Goal: Task Accomplishment & Management: Manage account settings

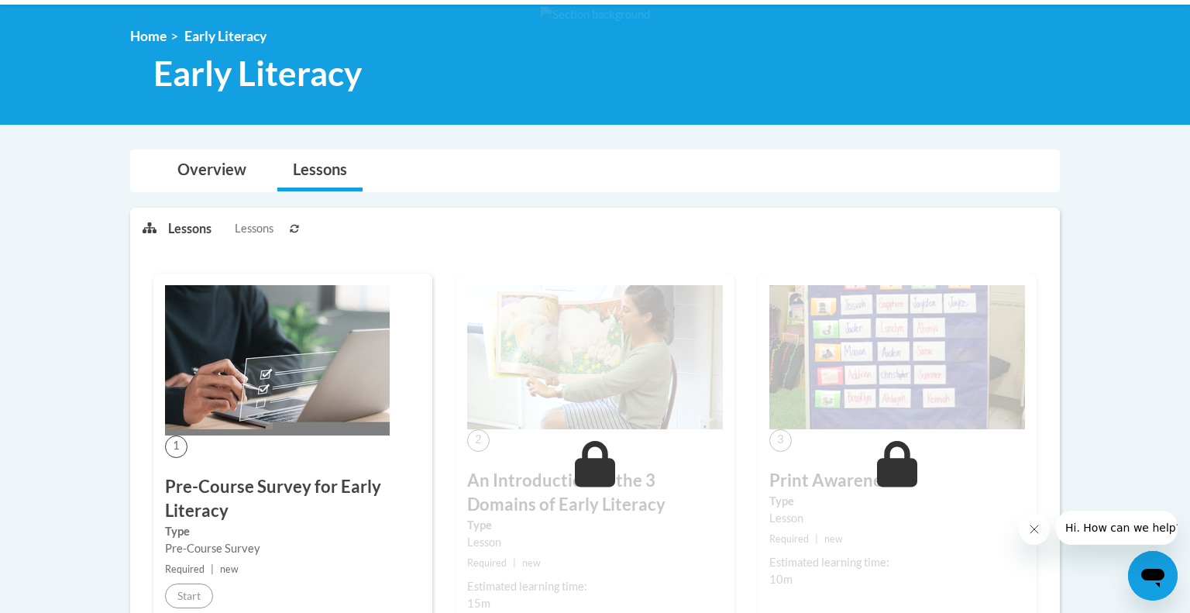
scroll to position [197, 0]
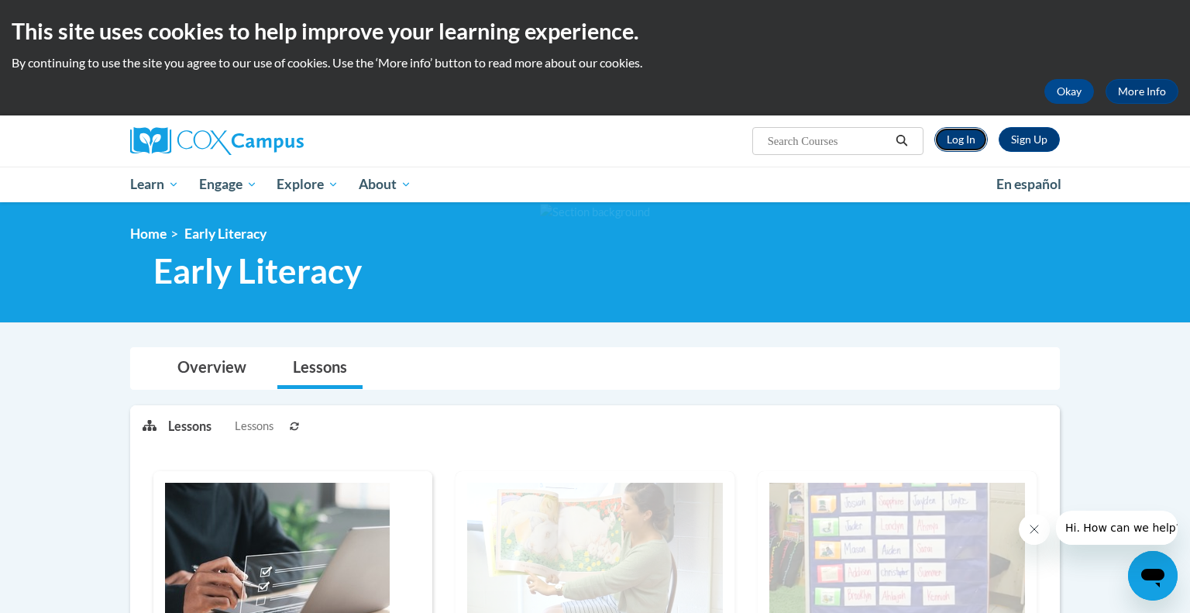
click at [969, 142] on link "Log In" at bounding box center [961, 139] width 53 height 25
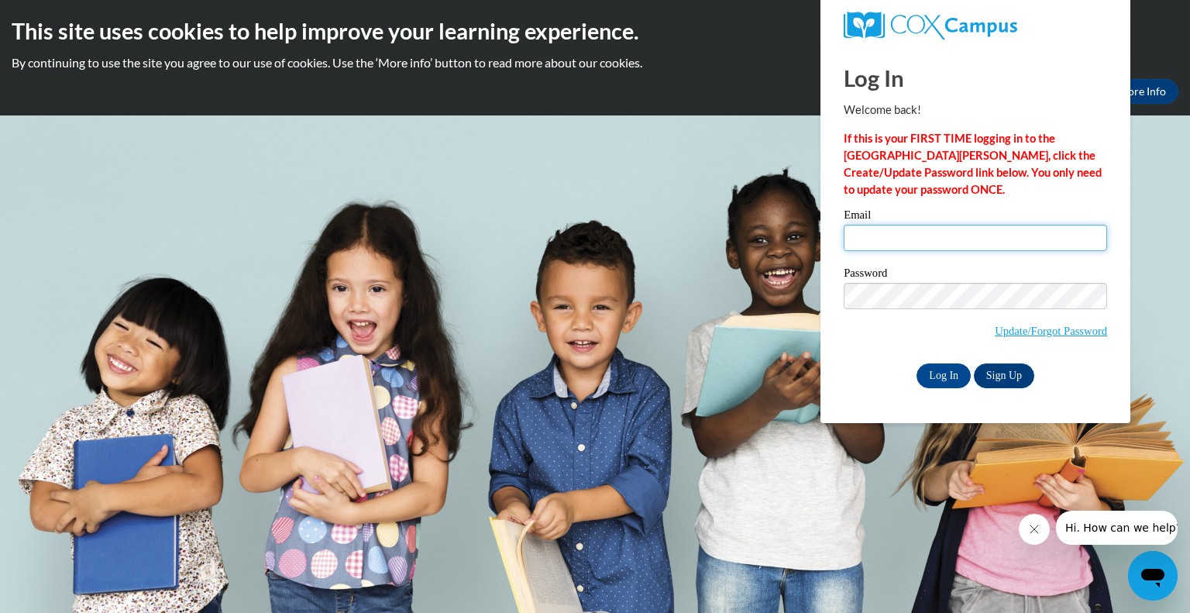
click at [887, 240] on input "Email" at bounding box center [975, 238] width 263 height 26
click at [880, 240] on input "a" at bounding box center [975, 238] width 263 height 26
type input "andersonr@prescott.k12.wi.us"
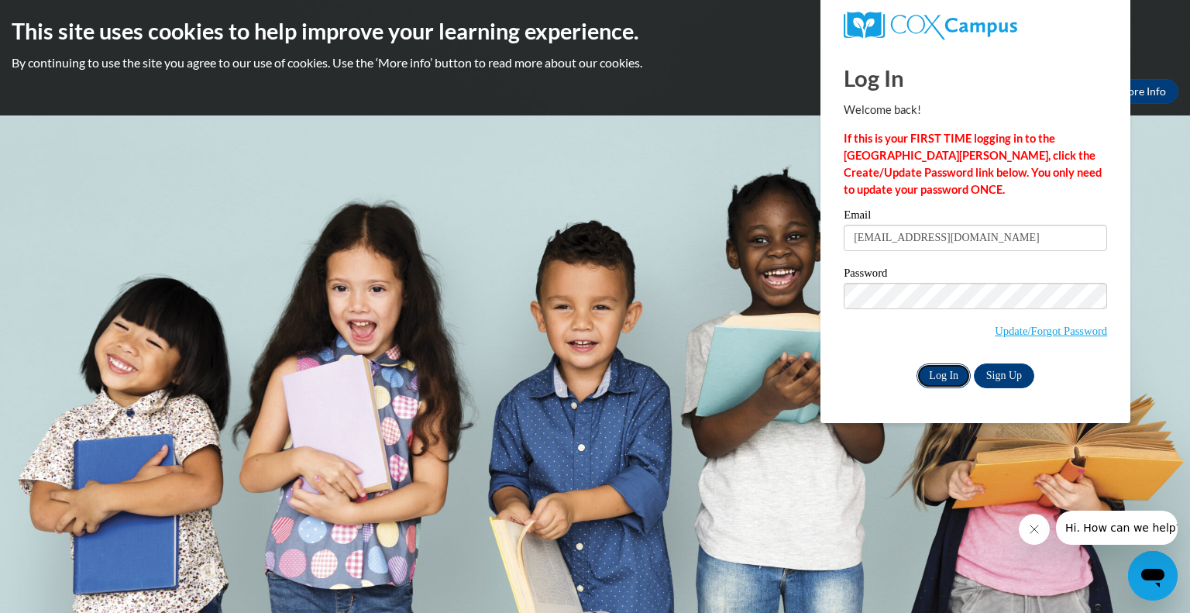
click at [938, 382] on input "Log In" at bounding box center [944, 375] width 54 height 25
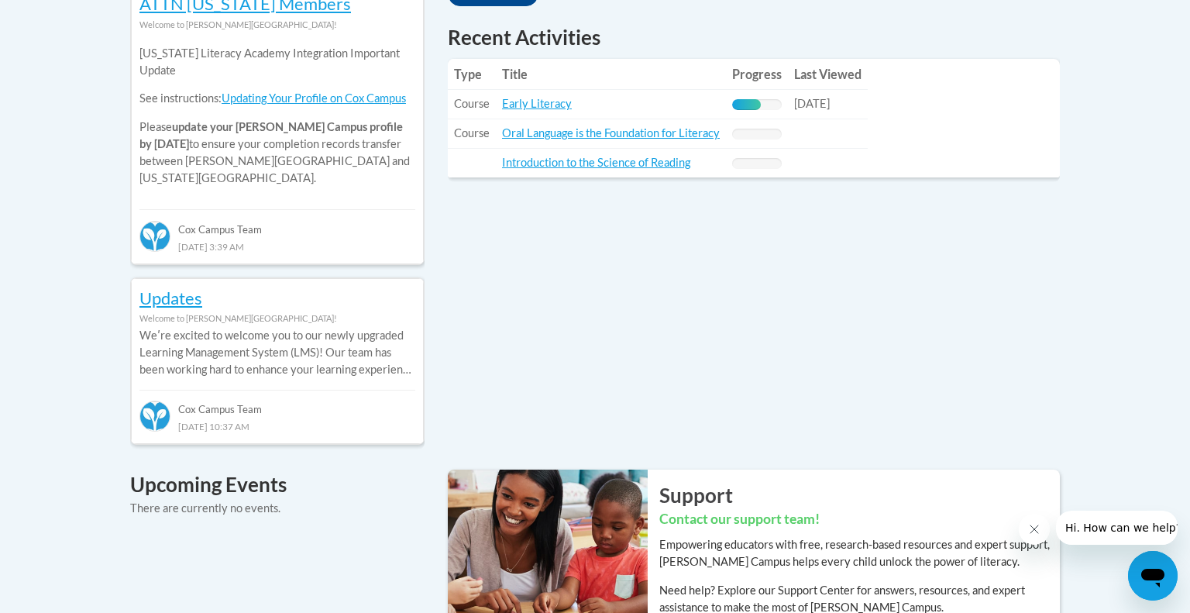
scroll to position [741, 0]
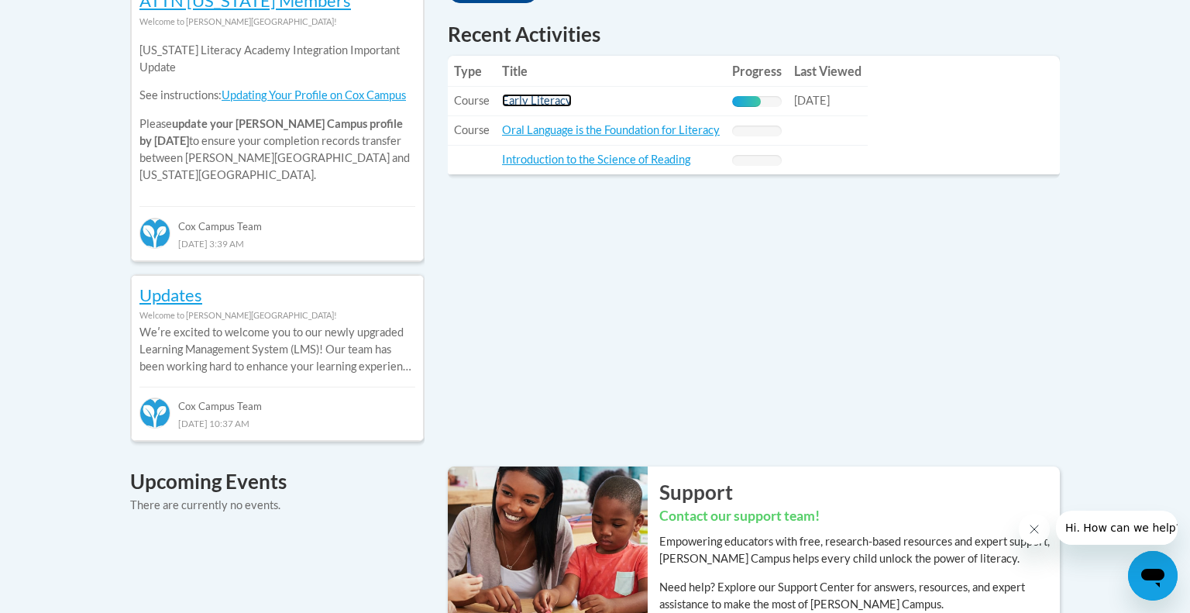
click at [549, 102] on link "Early Literacy" at bounding box center [537, 100] width 70 height 13
